Goal: Find specific page/section: Find specific page/section

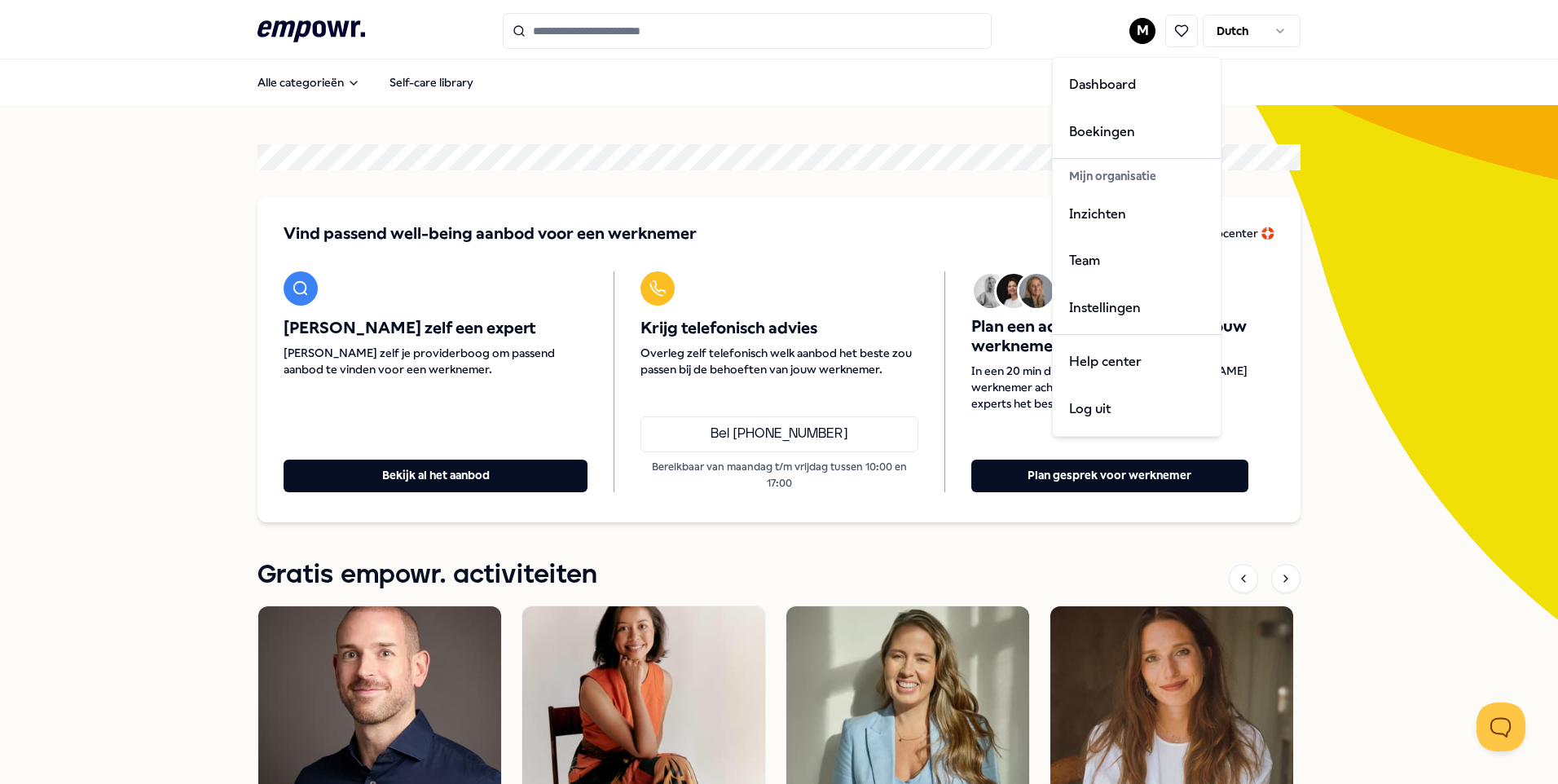
click at [1145, 23] on html ".empowr-logo_svg__cls-1{fill:#03032f} M Dutch Alle categorieën Self-care librar…" at bounding box center [779, 392] width 1558 height 784
click at [1086, 260] on div "Team" at bounding box center [1137, 260] width 162 height 47
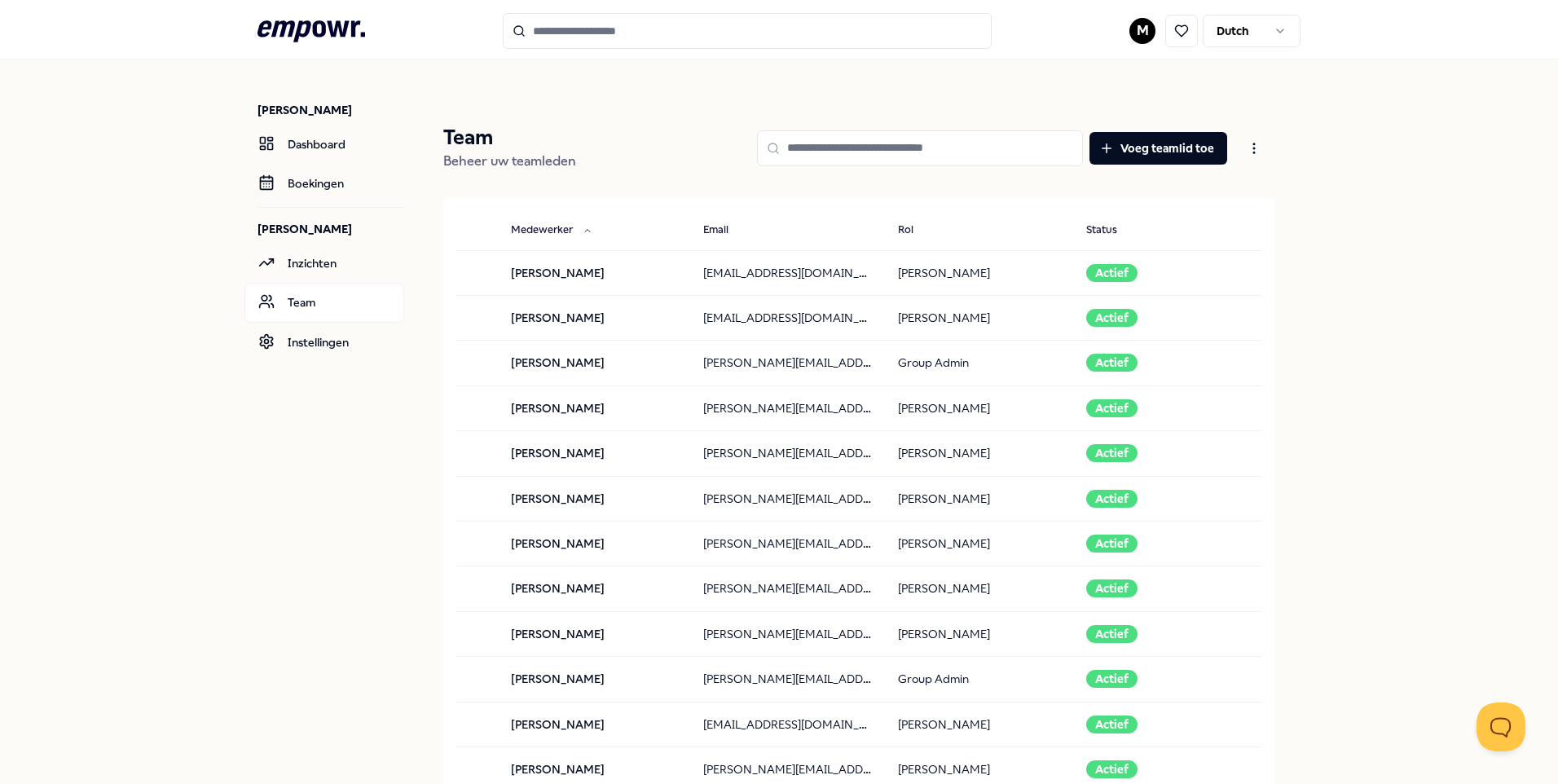
click at [342, 22] on icon at bounding box center [311, 31] width 108 height 22
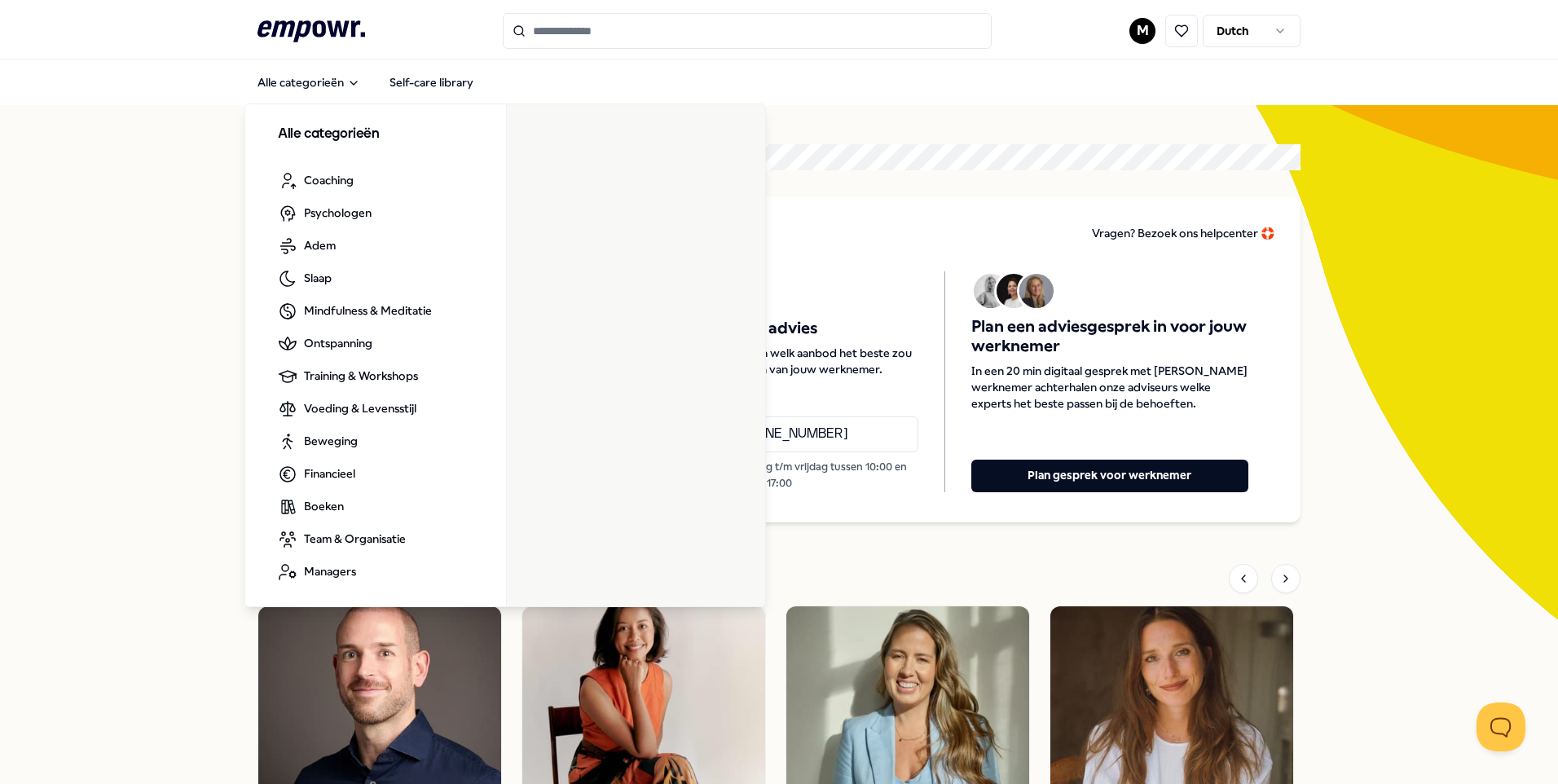
click at [595, 10] on header ".empowr-logo_svg__cls-1{fill:#03032f} M Dutch" at bounding box center [779, 29] width 1558 height 59
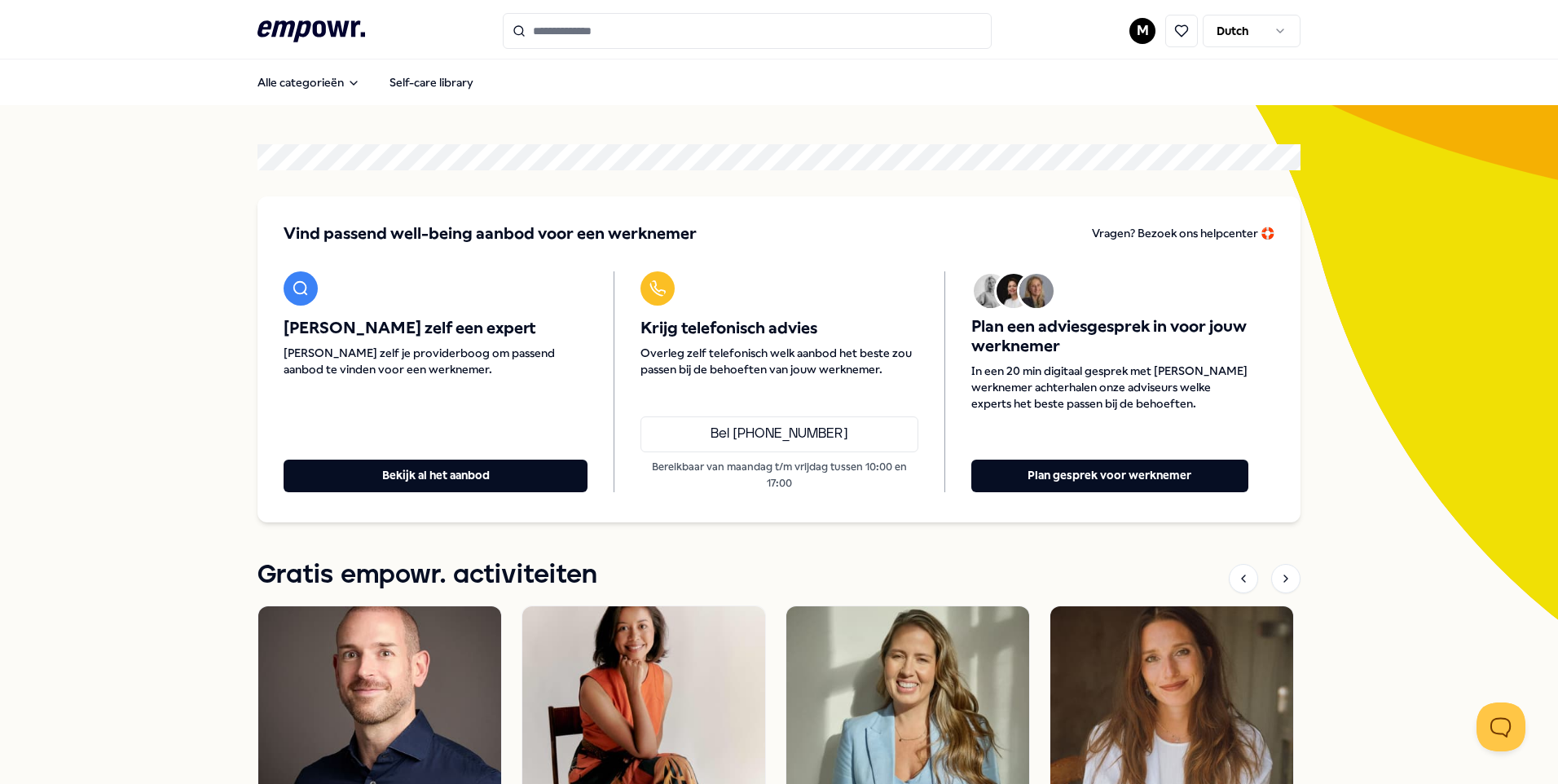
click at [583, 30] on input "Search for products, categories or subcategories" at bounding box center [747, 31] width 489 height 36
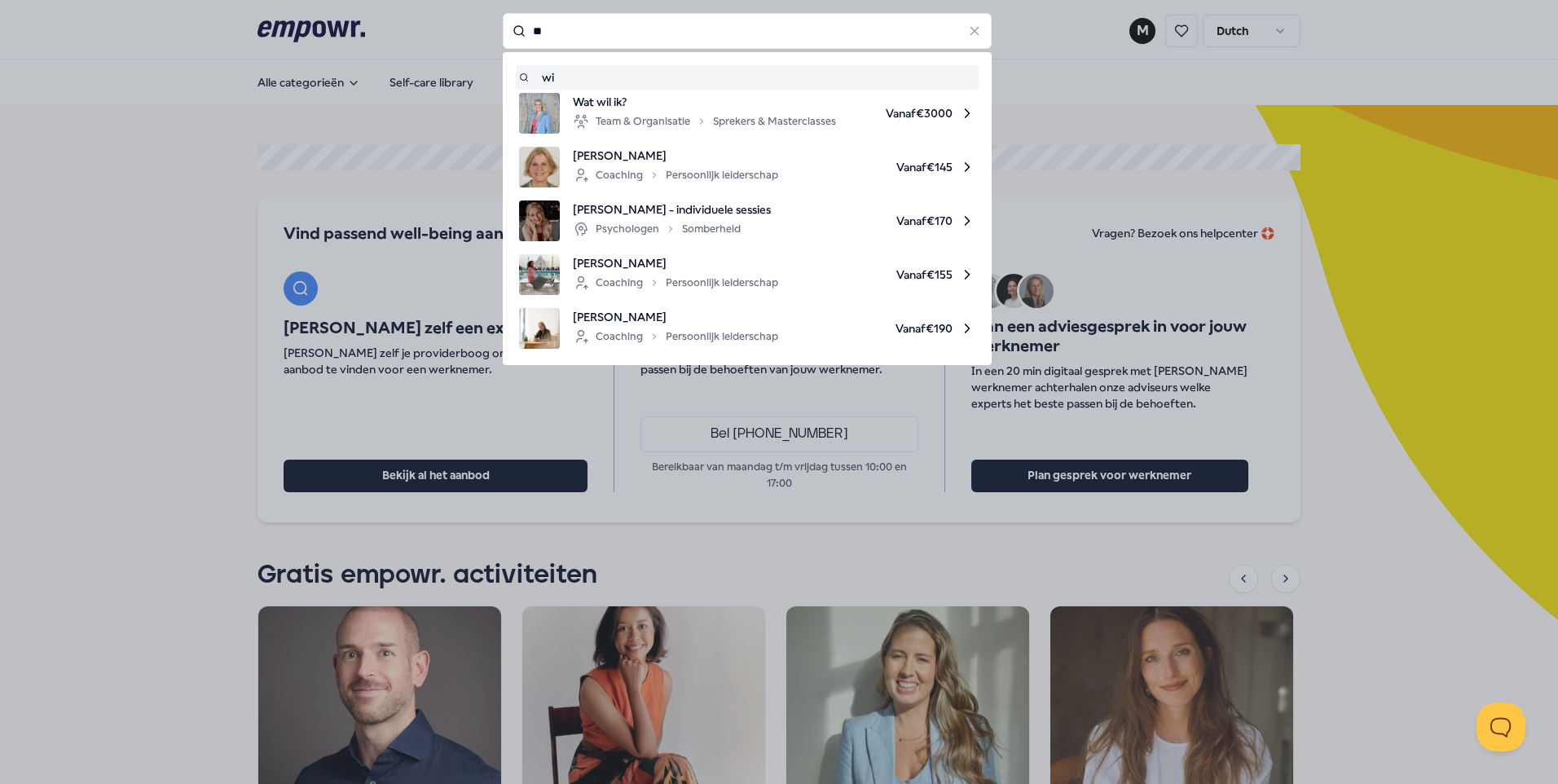
type input "*"
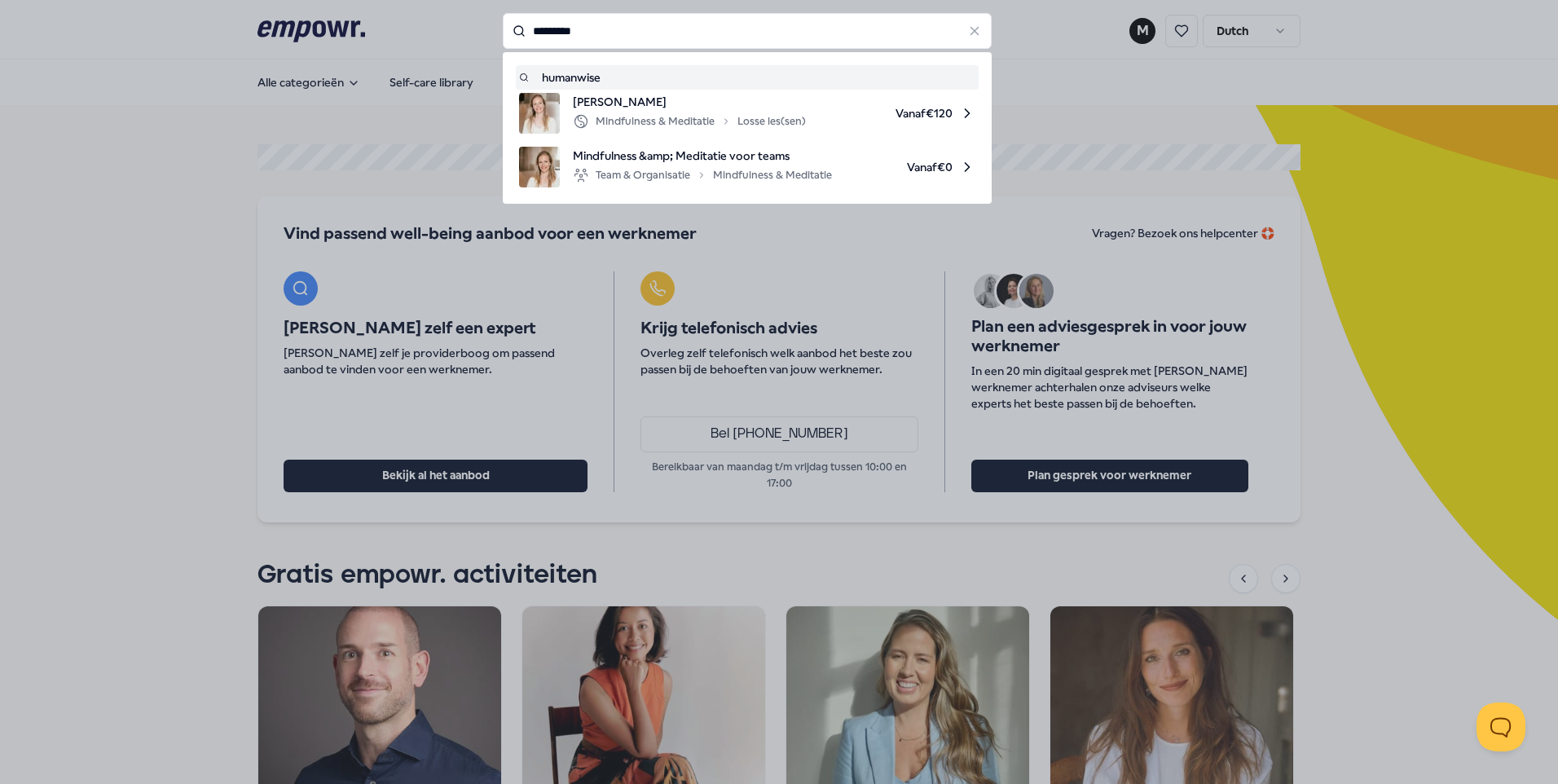
type input "*********"
